Goal: Find specific page/section: Find specific page/section

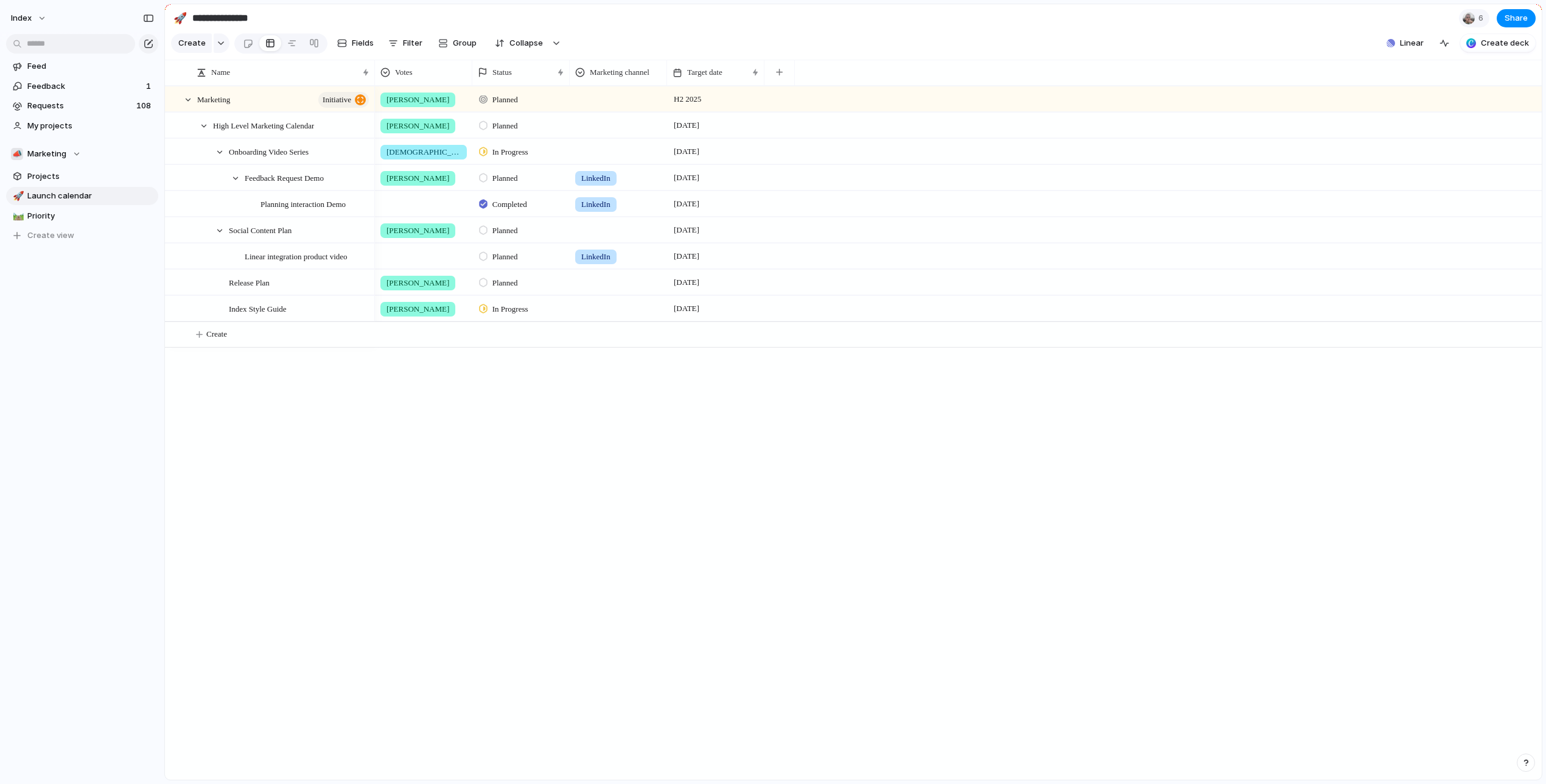
click at [773, 392] on div at bounding box center [773, 392] width 0 height 0
click at [1048, 430] on div "Nick Planned H2 2025 Nick Planned [DATE] [DEMOGRAPHIC_DATA][PERSON_NAME] In Pro…" at bounding box center [958, 433] width 1167 height 694
click at [773, 392] on div at bounding box center [773, 392] width 0 height 0
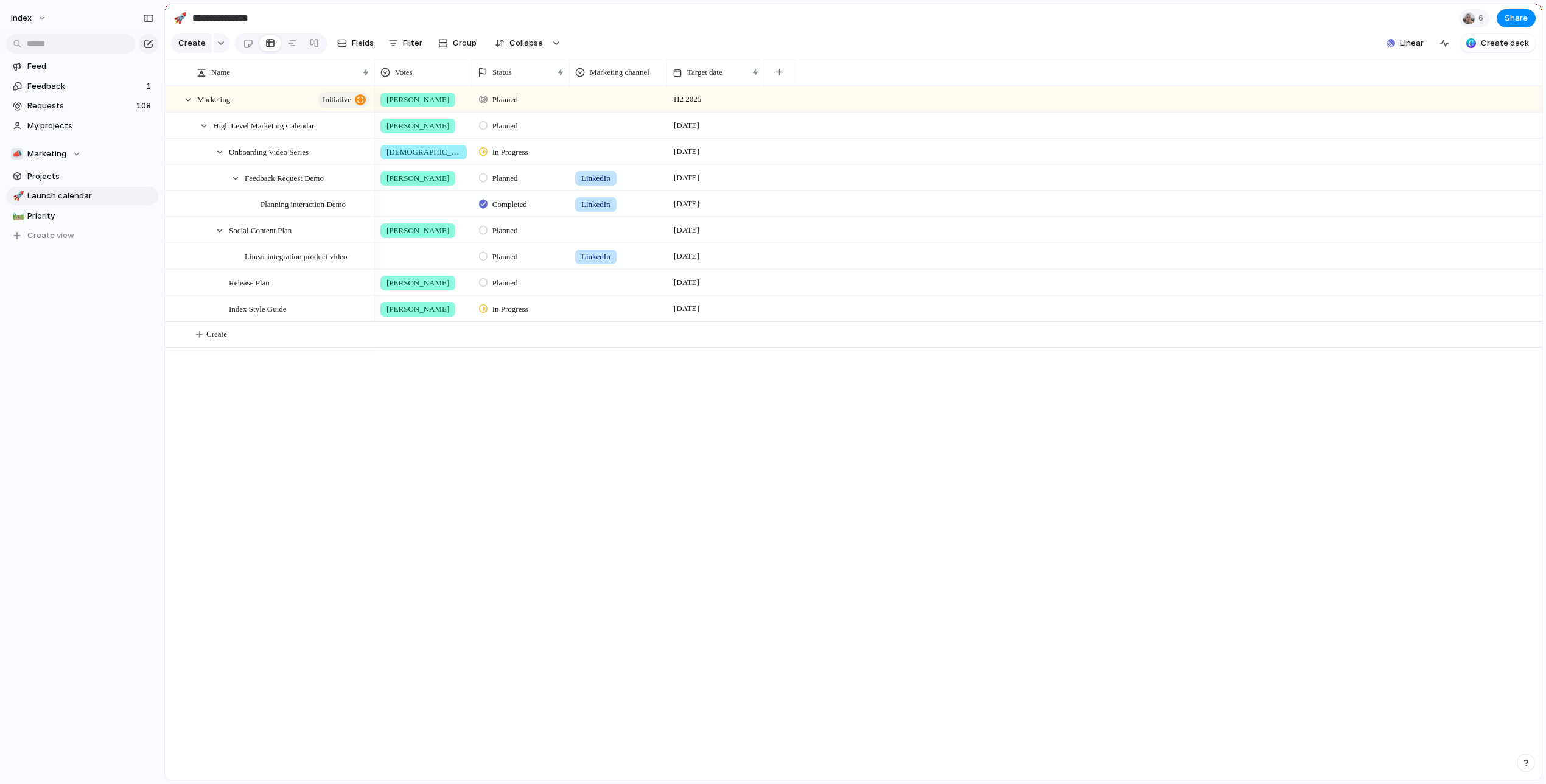
click at [773, 392] on div at bounding box center [773, 392] width 0 height 0
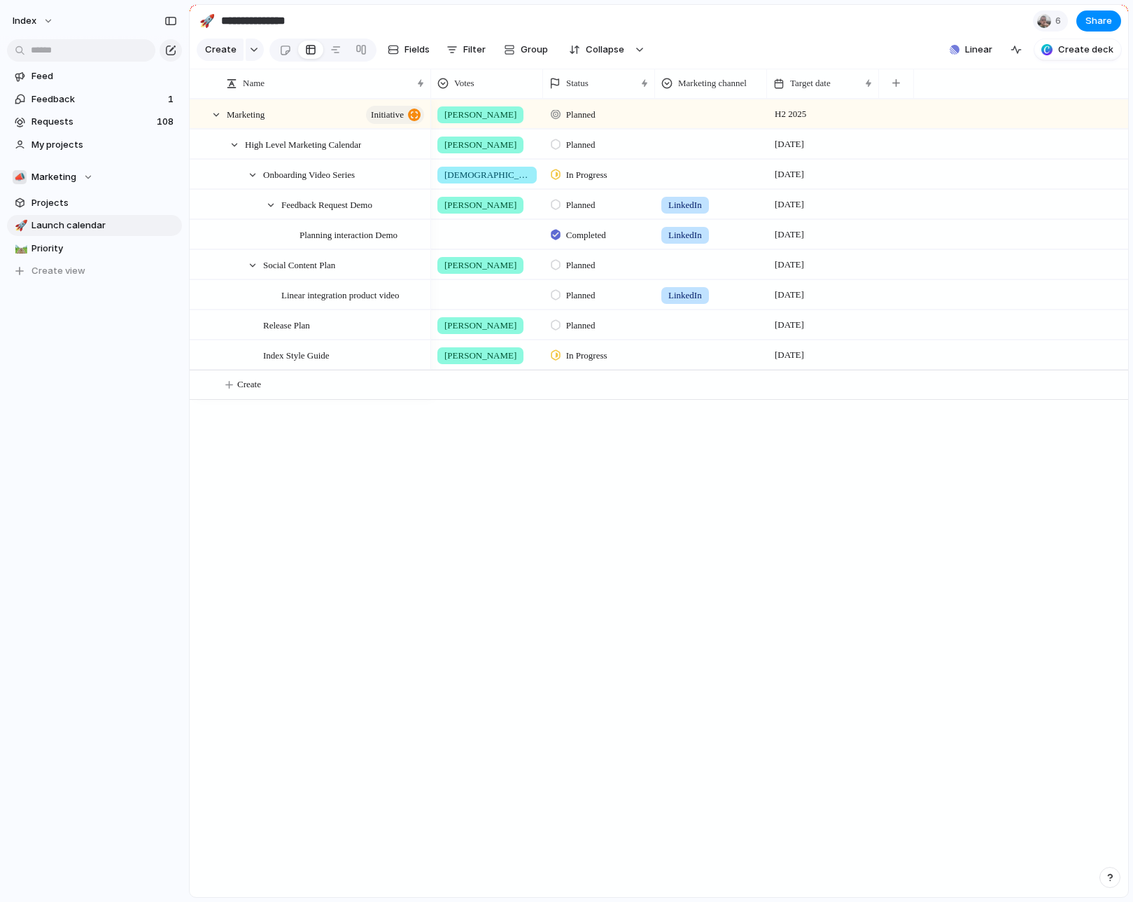
click at [808, 637] on div "Nick Planned H2 2025 Nick Planned [DATE] [DEMOGRAPHIC_DATA][PERSON_NAME] In Pro…" at bounding box center [779, 498] width 697 height 798
click at [20, 24] on span "Index" at bounding box center [25, 21] width 24 height 14
click at [196, 183] on li "Forest" at bounding box center [191, 187] width 83 height 22
